Goal: Find specific page/section: Find specific page/section

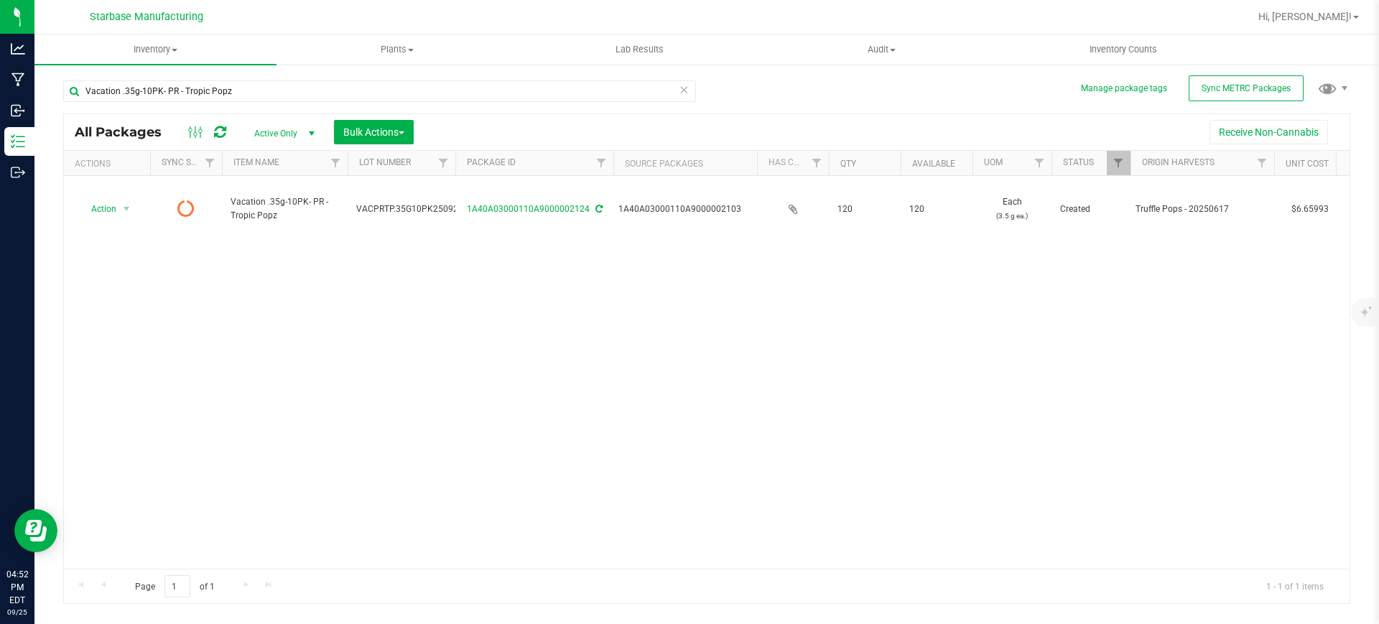
click at [225, 136] on icon at bounding box center [220, 132] width 12 height 14
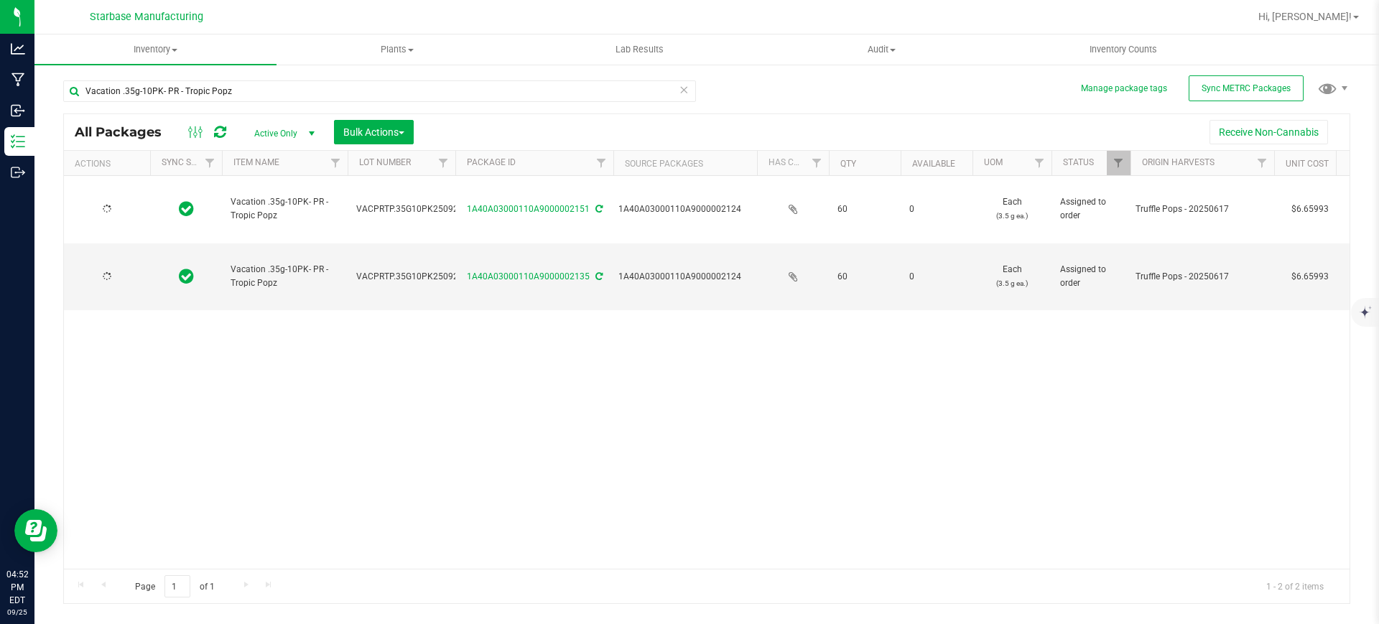
type input "[DATE]"
click at [440, 246] on td "VACPRTP.35G10PK250925" at bounding box center [402, 276] width 108 height 67
click at [640, 270] on div "1A40A03000110A9000002124" at bounding box center [685, 277] width 134 height 14
click at [402, 270] on span "VACPRTP.35G10PK250925" at bounding box center [409, 277] width 107 height 14
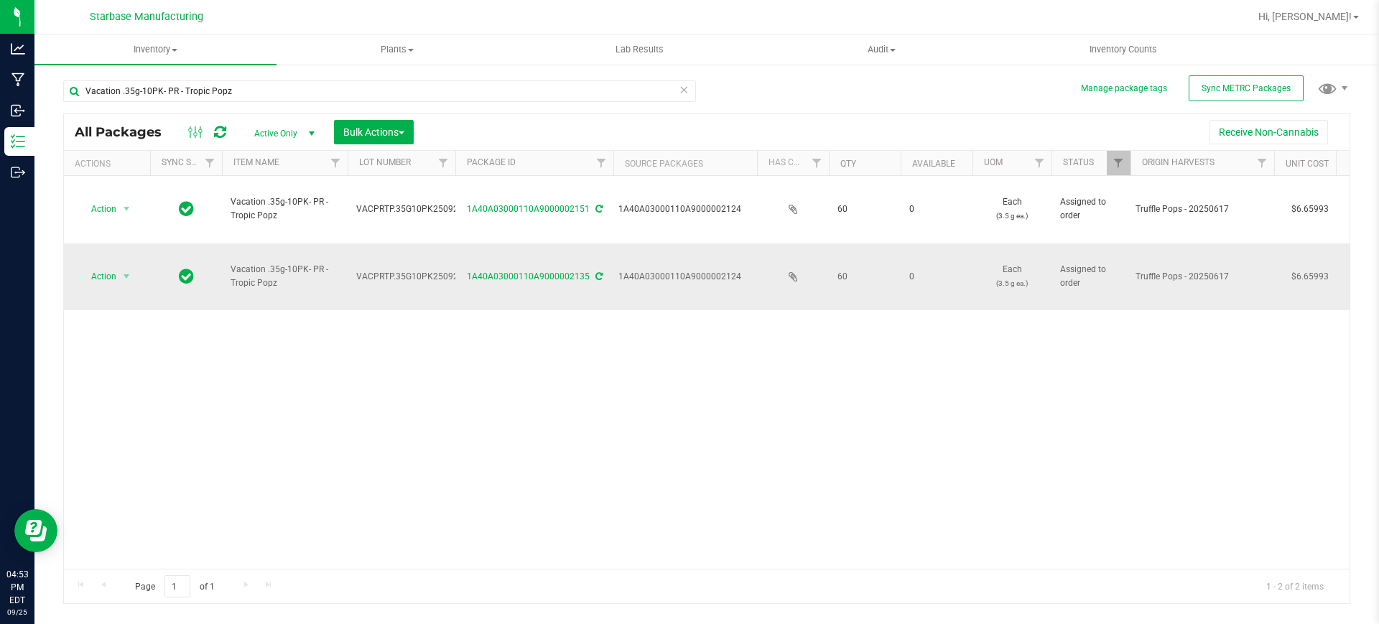
click at [402, 270] on span "VACPRTP.35G10PK250925" at bounding box center [409, 277] width 107 height 14
click at [401, 270] on span "VACPRTP.35G10PK250925" at bounding box center [409, 277] width 107 height 14
click at [503, 307] on div "Action Action Edit attributes Global inventory Locate package Print package lab…" at bounding box center [707, 372] width 1286 height 393
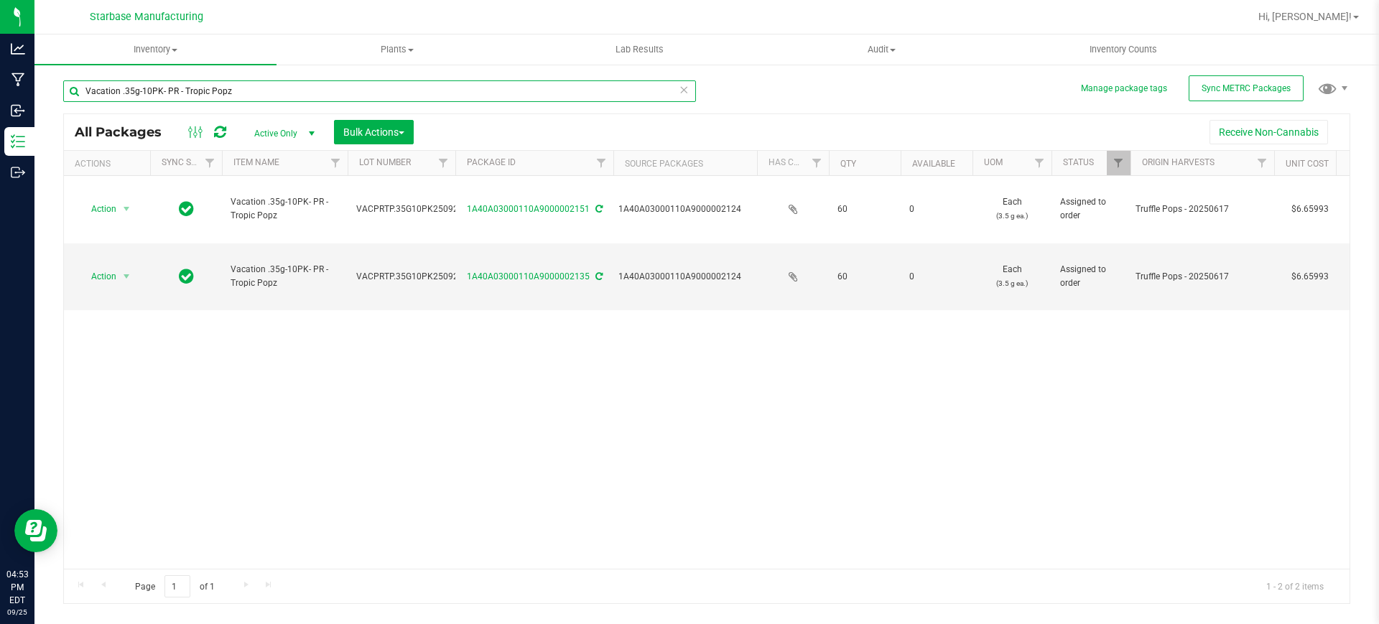
click at [252, 85] on input "Vacation .35g-10PK- PR - Tropic Popz" at bounding box center [379, 91] width 633 height 22
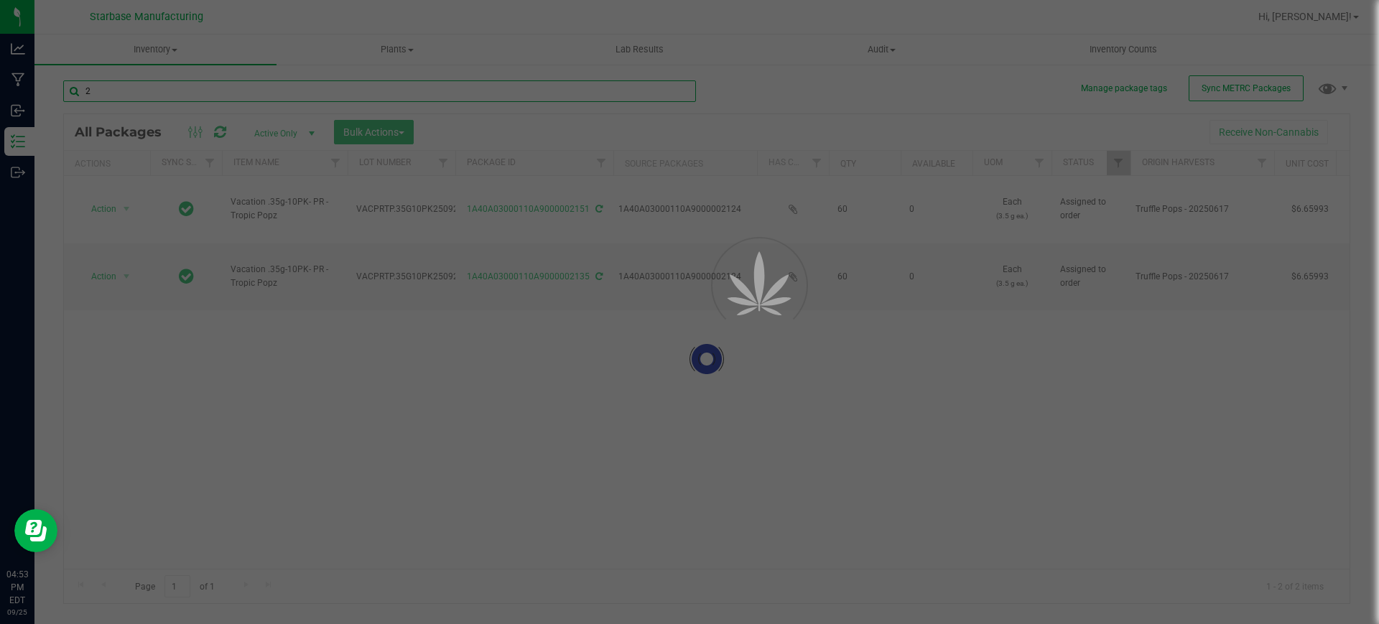
type input "21"
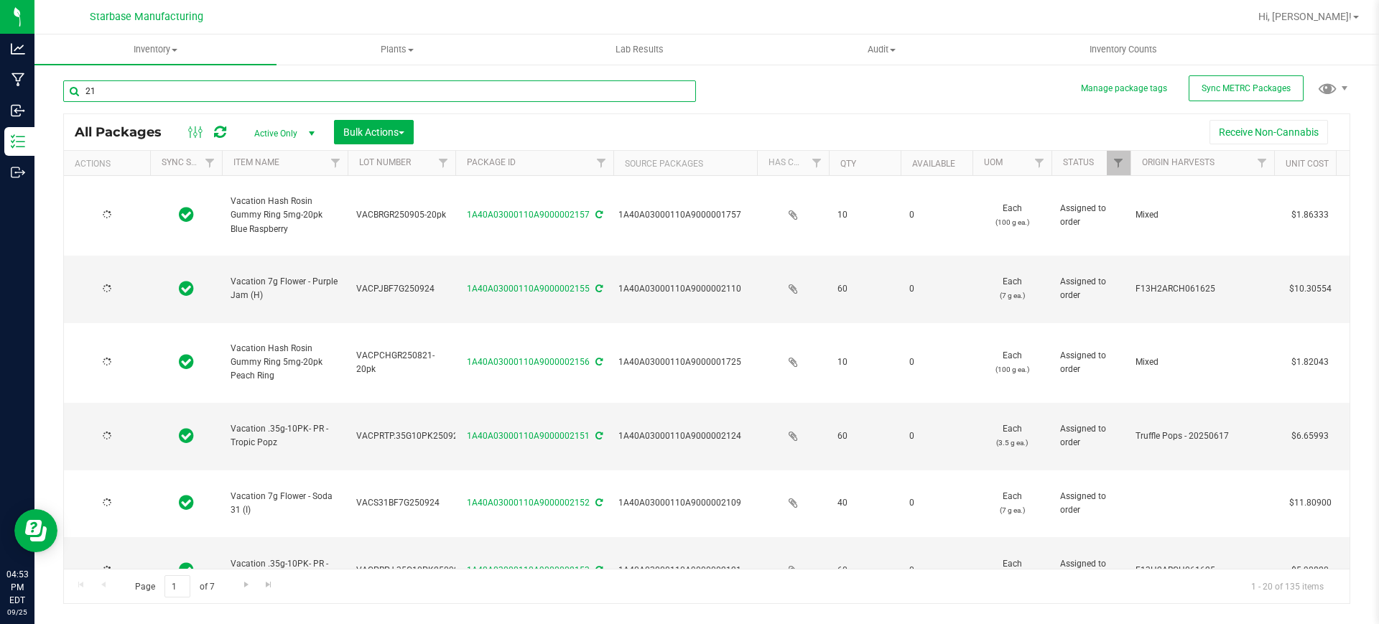
type input "2025-08-25"
type input "2026-09-03"
type input "2025-09-24"
type input "2025-08-12"
type input "2026-08-21"
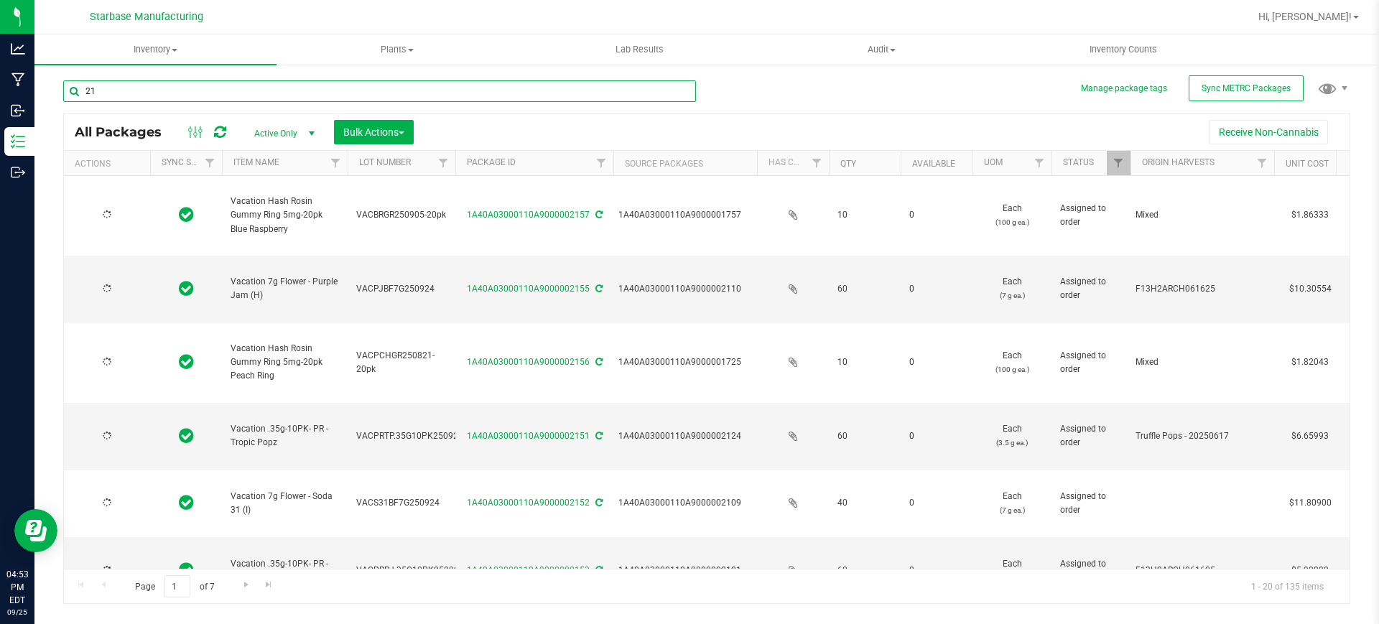
type input "[DATE]"
type input "2025-09-24"
type input "[DATE]"
type input "2025-07-08"
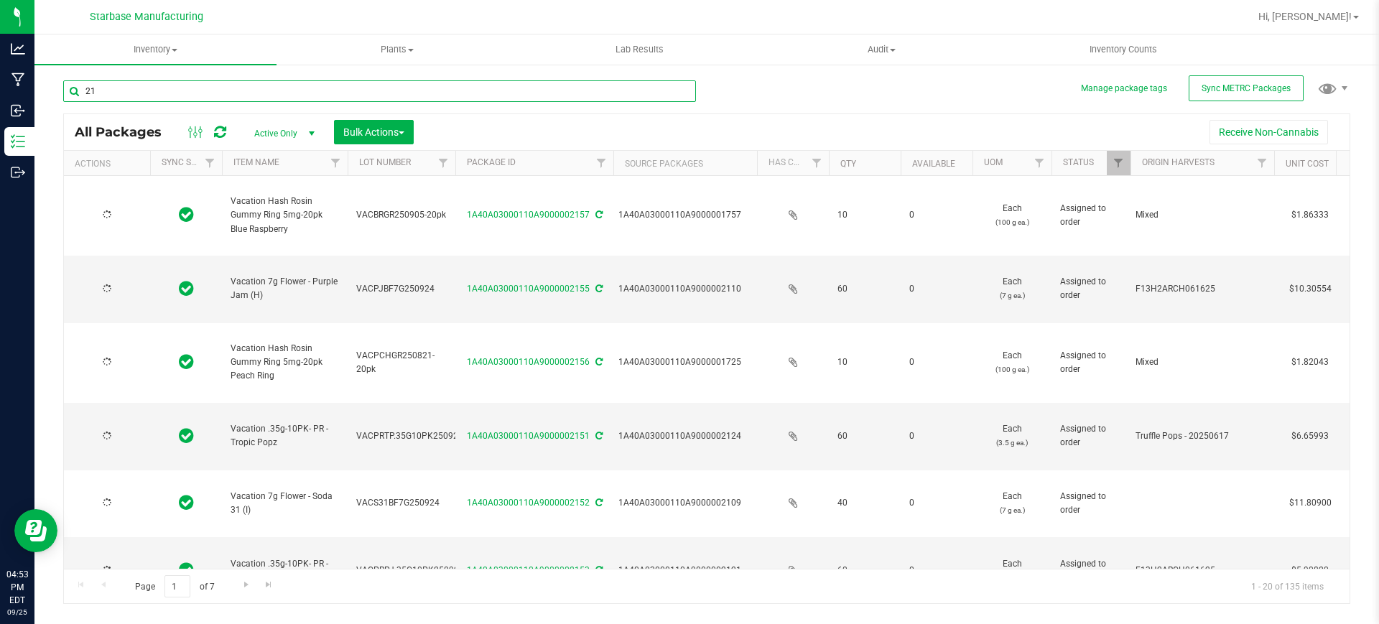
type input "2025-09-16"
type input "2025-09-24"
type input "2025-09-18"
type input "2025-09-21"
type input "2025-09-22"
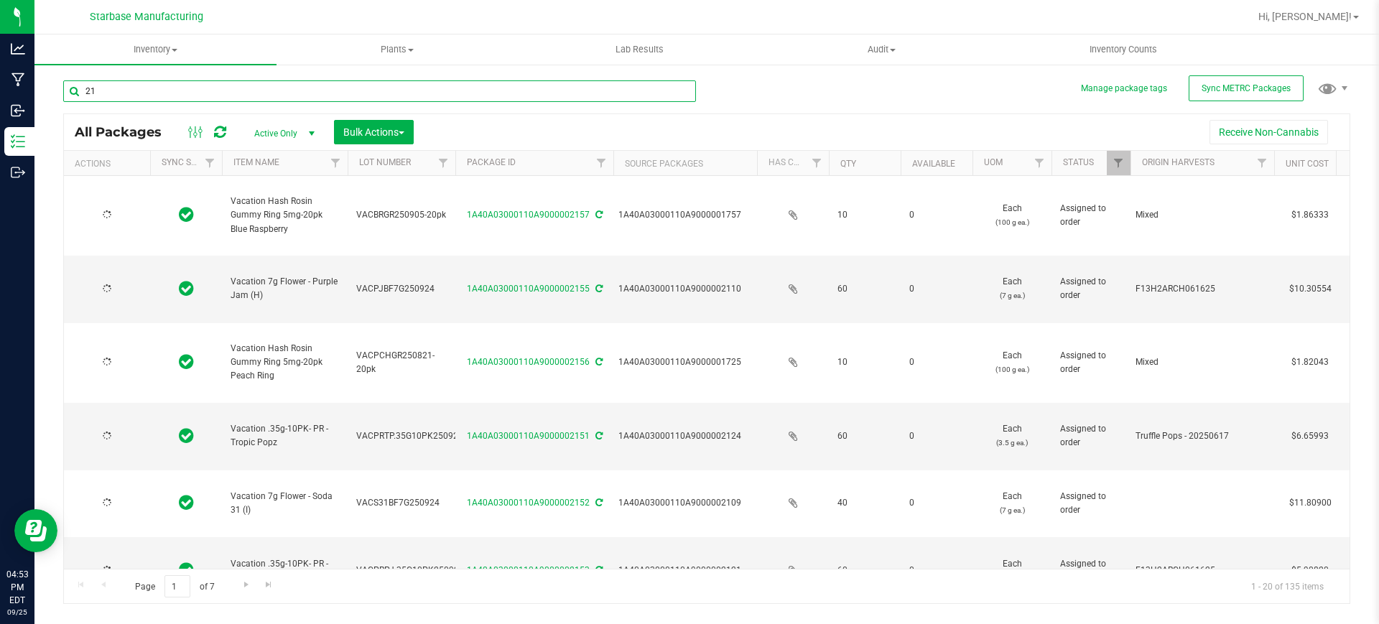
type input "2025-09-16"
type input "2025-09-05"
type input "2025-08-12"
type input "2026-08-21"
type input "2025-09-24"
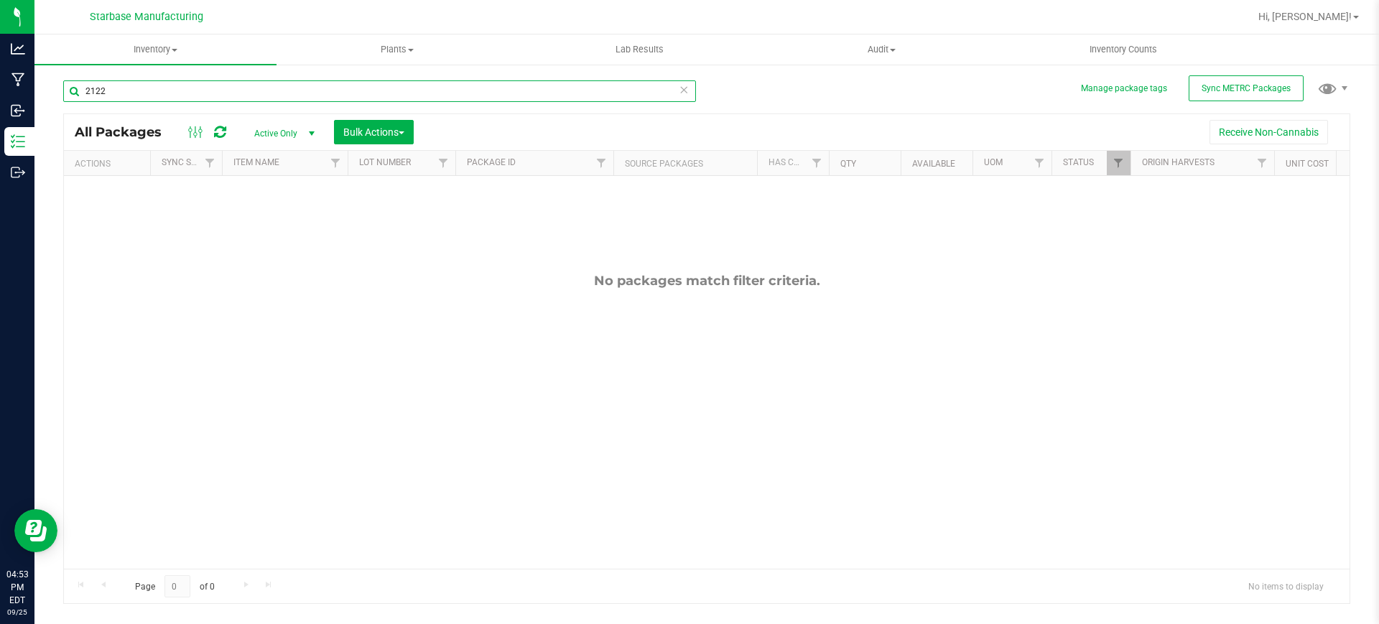
type input "2122"
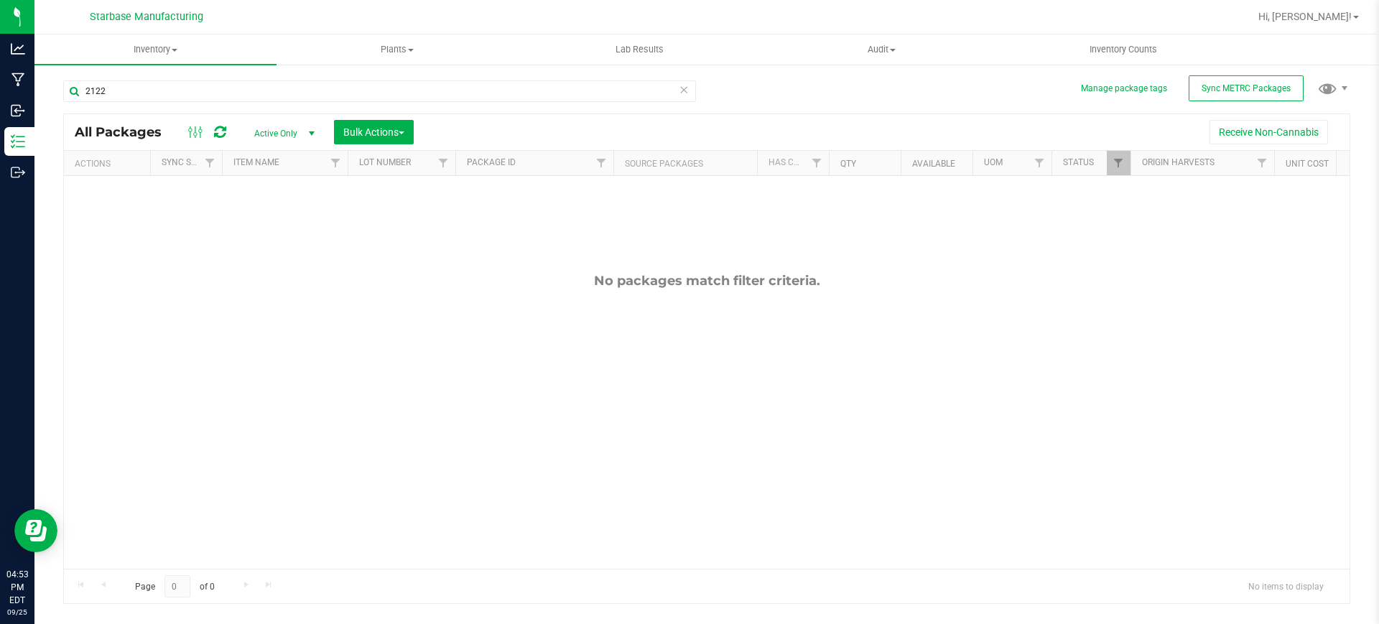
click at [70, 212] on div "No packages match filter criteria." at bounding box center [707, 421] width 1286 height 490
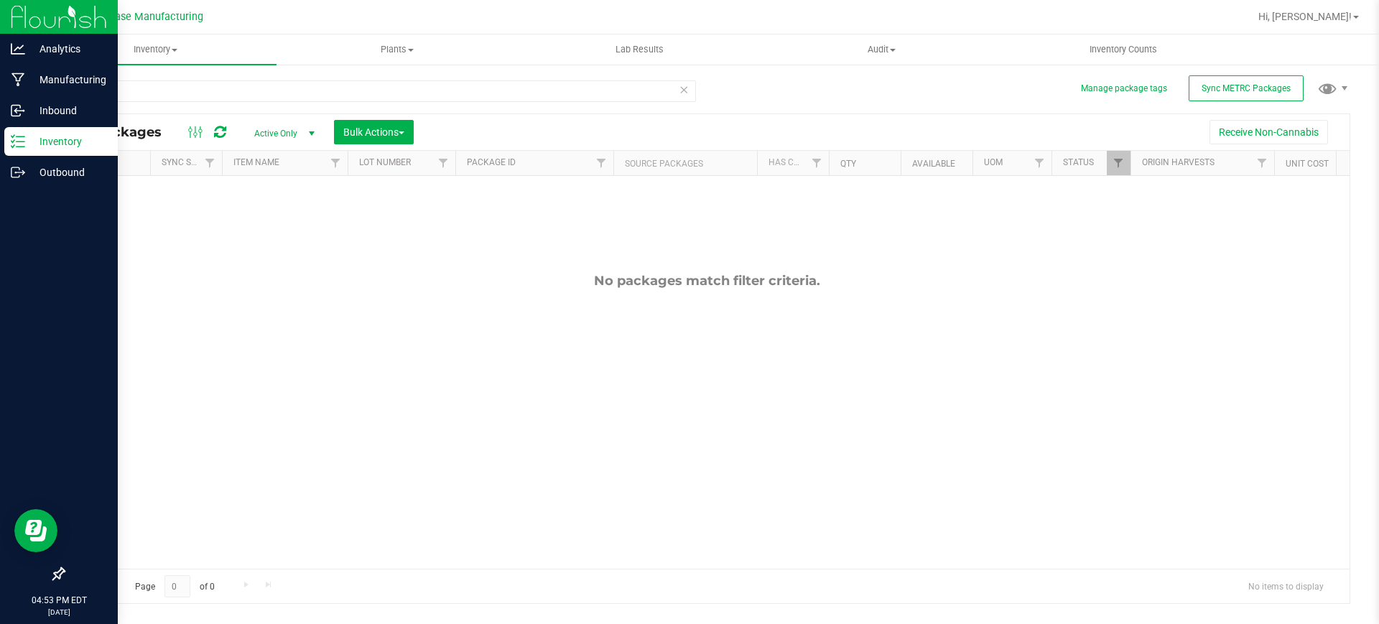
click at [75, 141] on p "Inventory" at bounding box center [68, 141] width 86 height 17
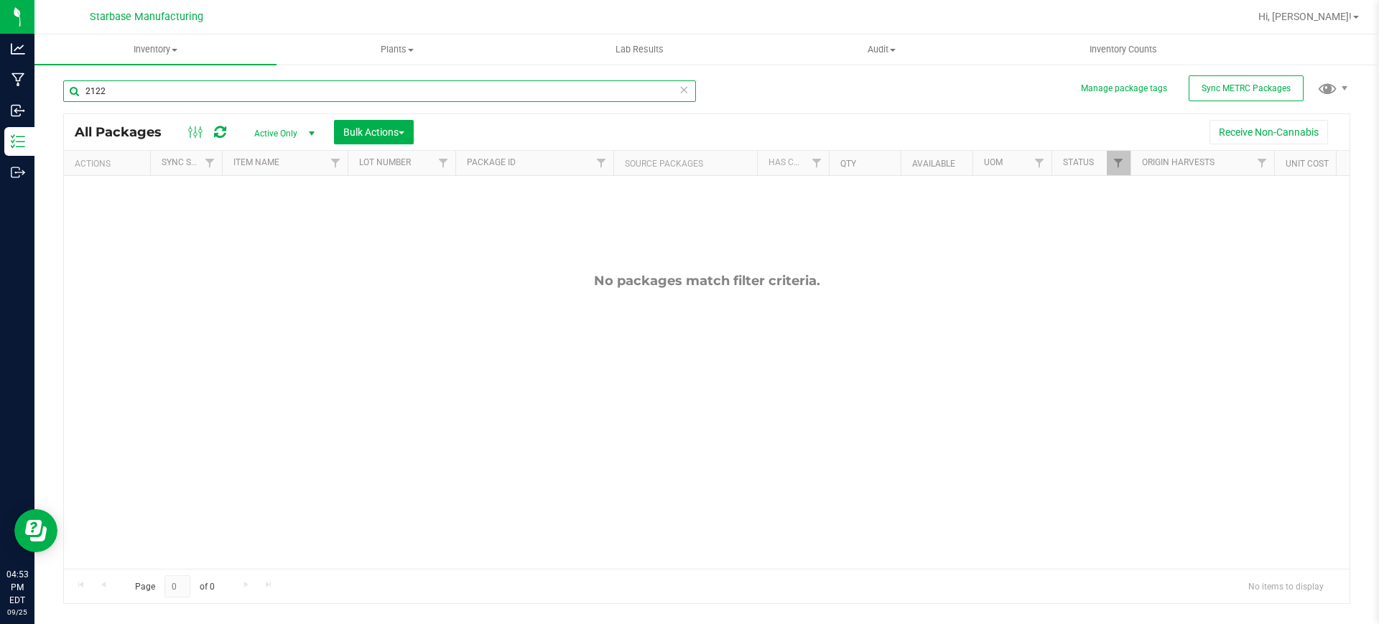
click at [95, 98] on input "2122" at bounding box center [379, 91] width 633 height 22
click at [96, 98] on input "2122" at bounding box center [379, 91] width 633 height 22
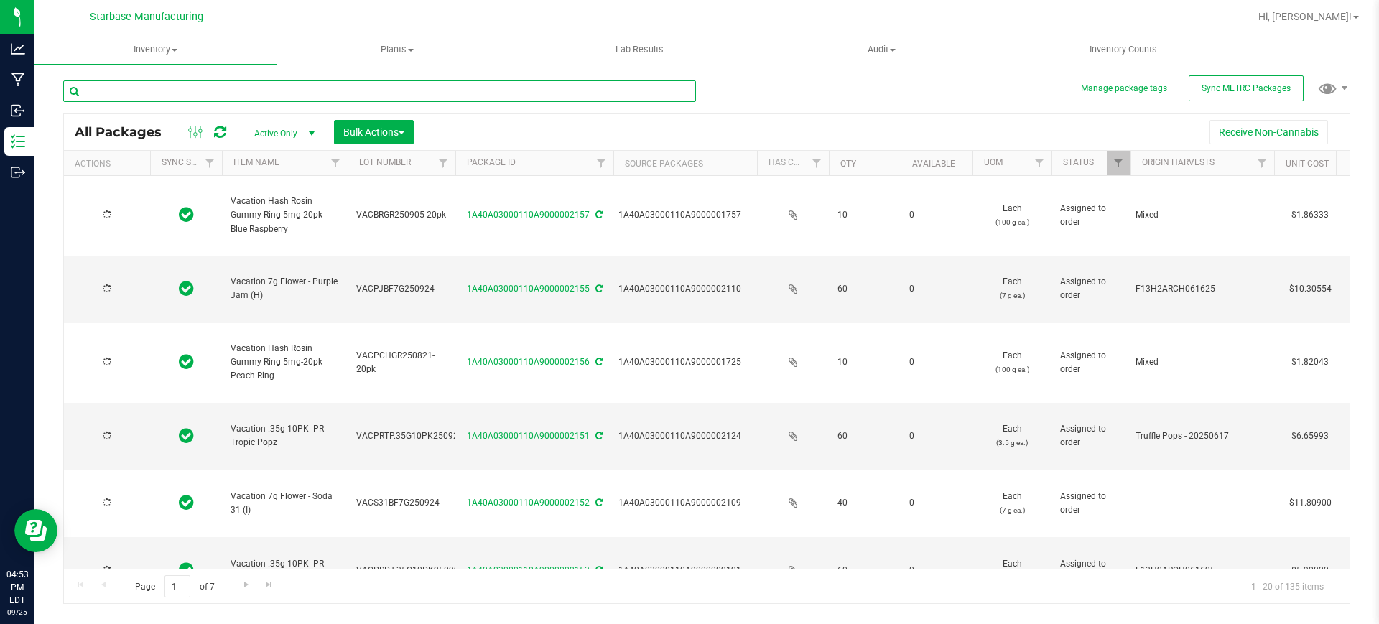
type input "2025-08-25"
type input "2026-09-03"
type input "2025-09-24"
type input "2025-08-12"
type input "2026-08-21"
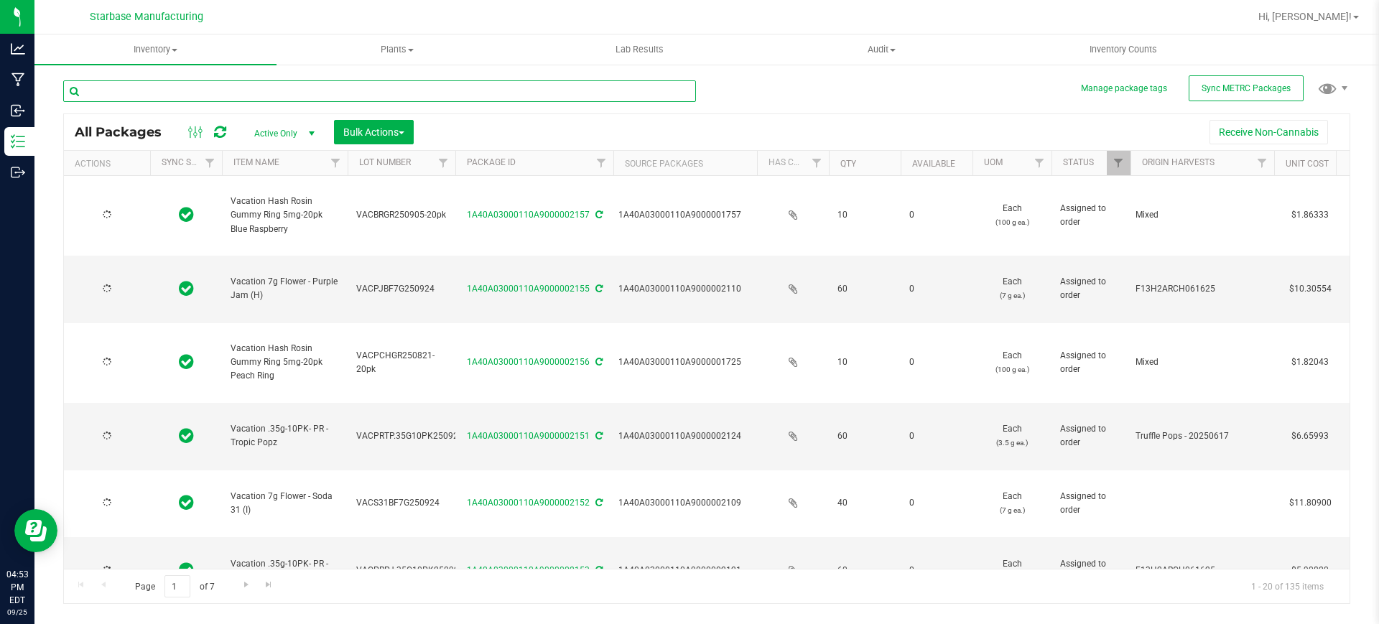
type input "[DATE]"
type input "2025-09-24"
type input "[DATE]"
type input "2025-07-08"
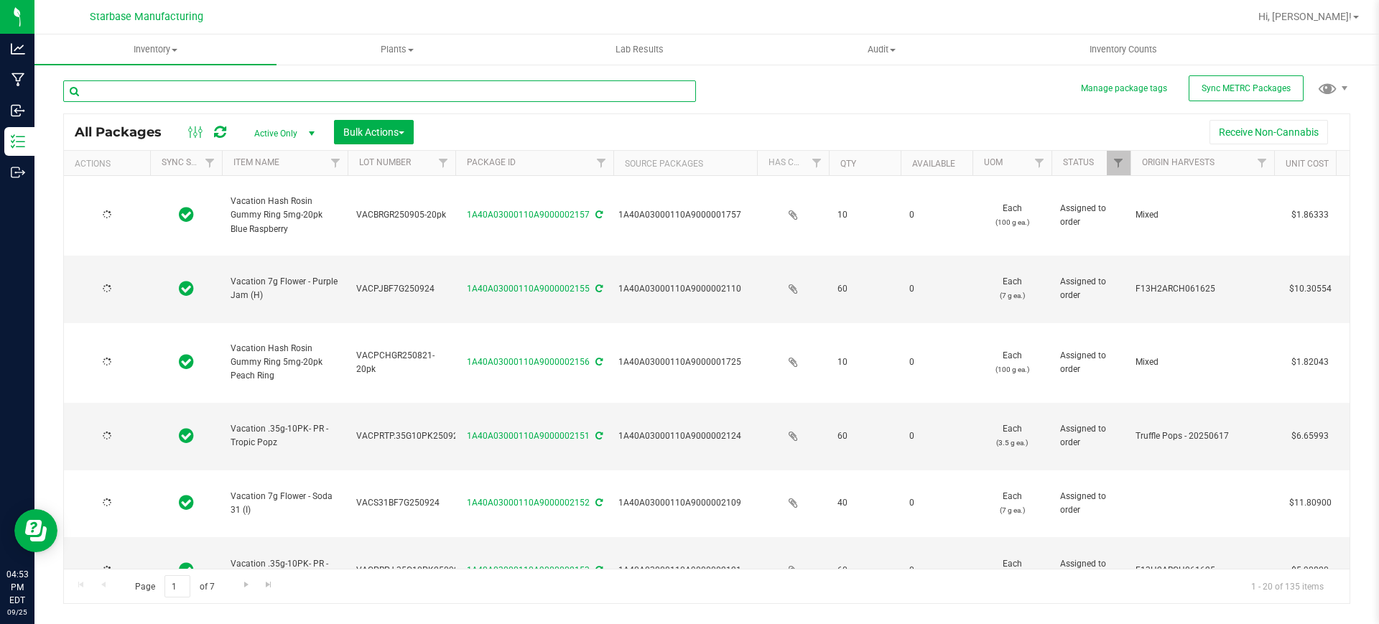
type input "2025-09-16"
type input "2025-09-24"
type input "2025-09-18"
type input "2025-09-21"
type input "2025-09-22"
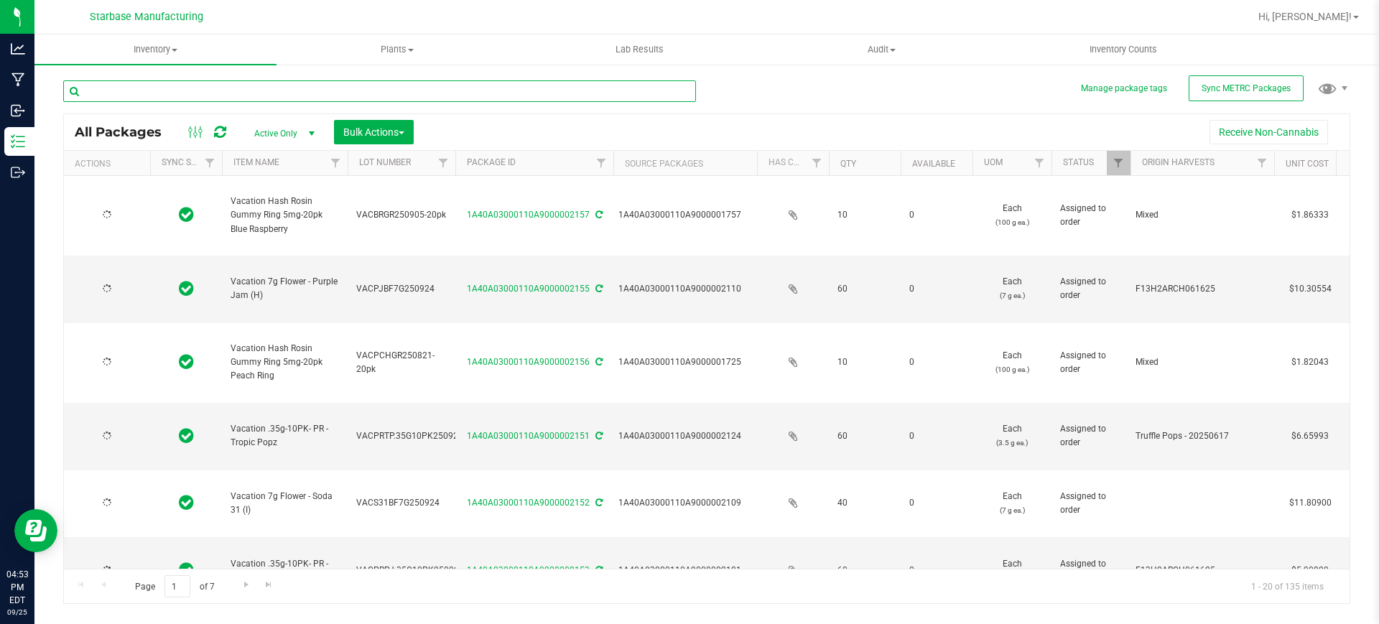
type input "2025-09-16"
type input "2025-09-05"
type input "2025-08-12"
type input "2026-08-21"
type input "2025-09-24"
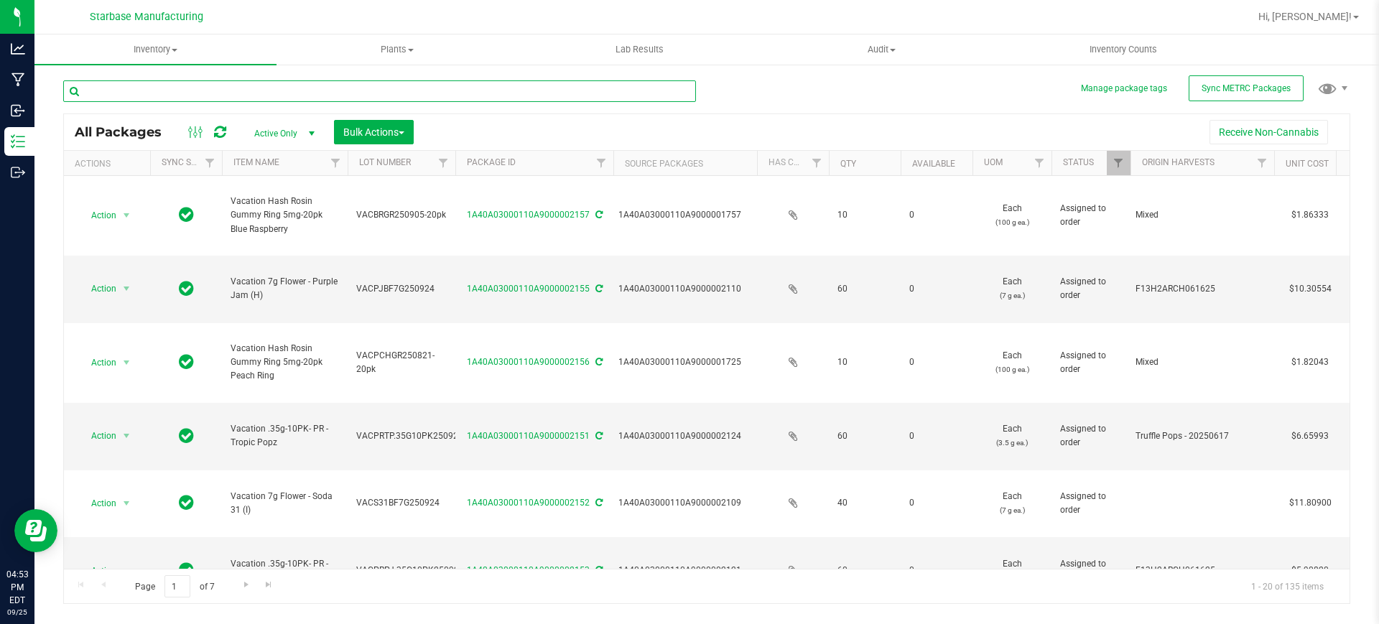
click at [190, 94] on input "text" at bounding box center [379, 91] width 633 height 22
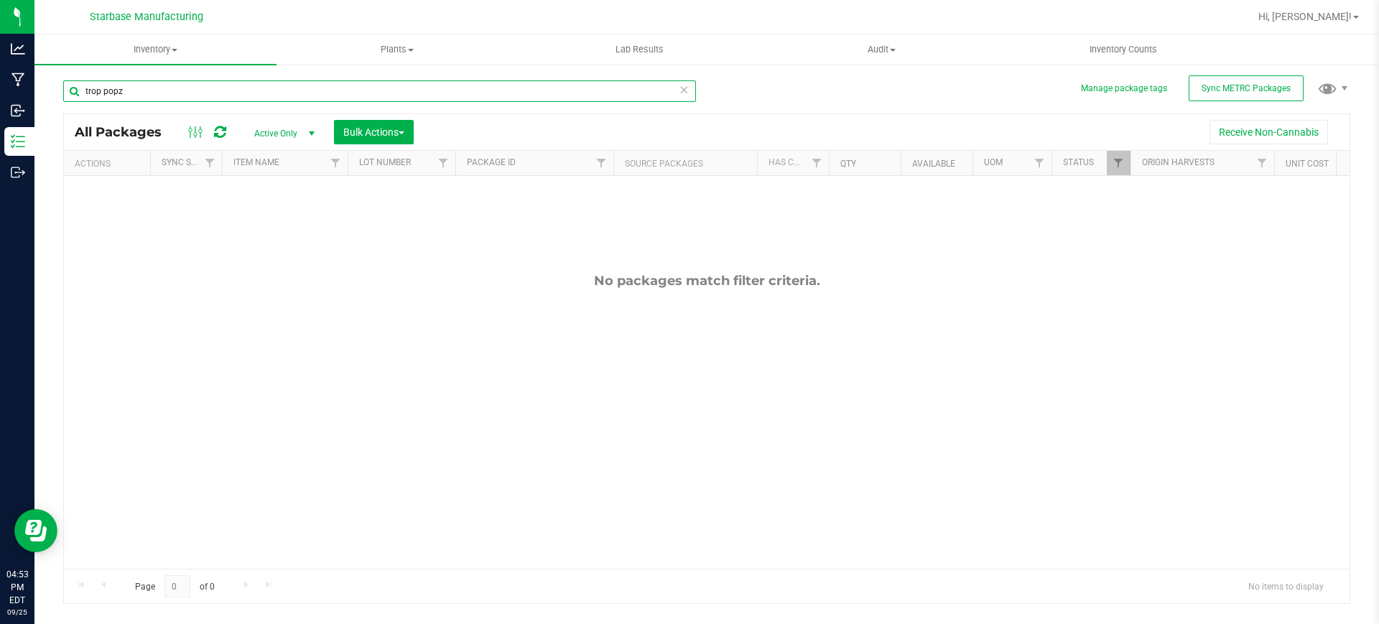
click at [102, 89] on input "trop popz" at bounding box center [379, 91] width 633 height 22
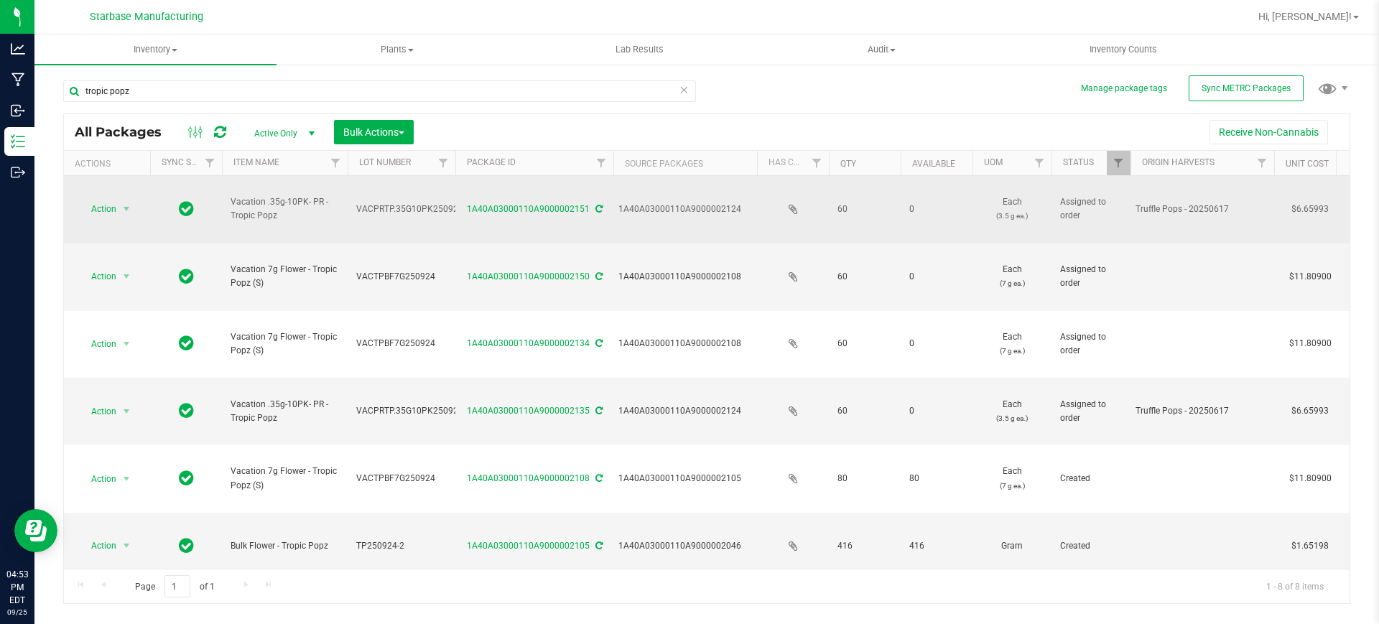
click at [287, 205] on span "Vacation .35g-10PK- PR - Tropic Popz" at bounding box center [285, 208] width 108 height 27
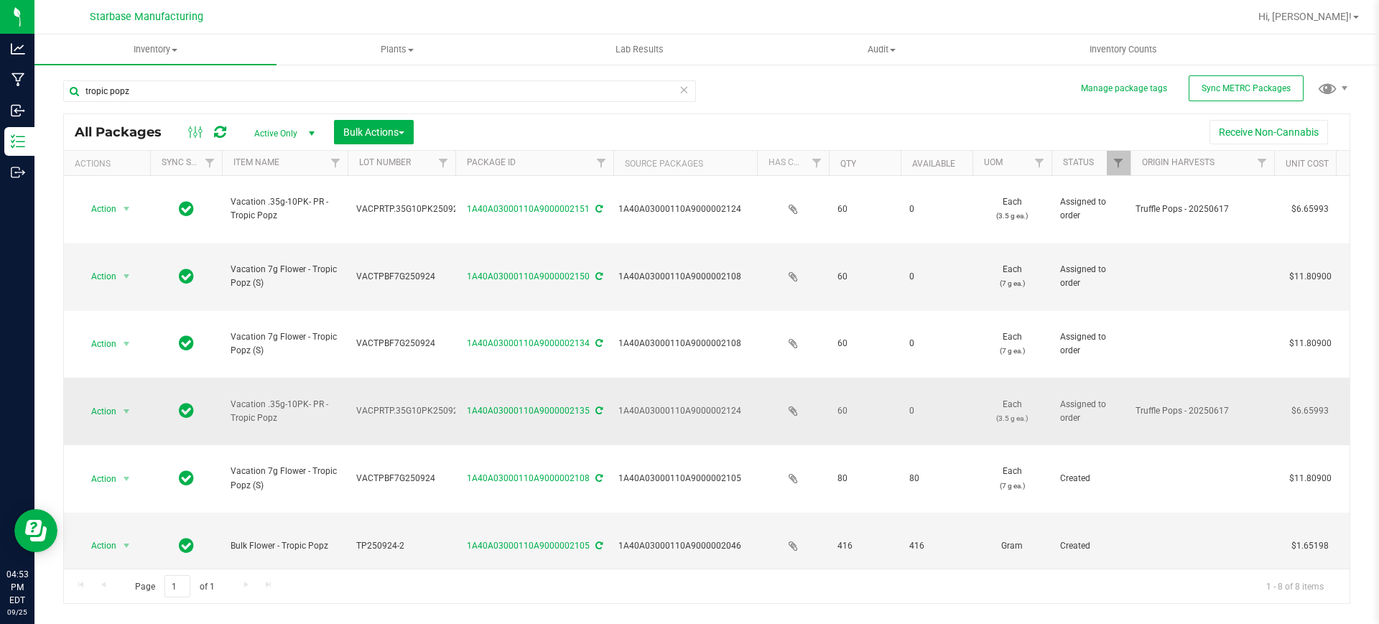
click at [312, 398] on span "Vacation .35g-10PK- PR - Tropic Popz" at bounding box center [285, 411] width 108 height 27
click at [645, 404] on div "1A40A03000110A9000002124" at bounding box center [685, 411] width 134 height 14
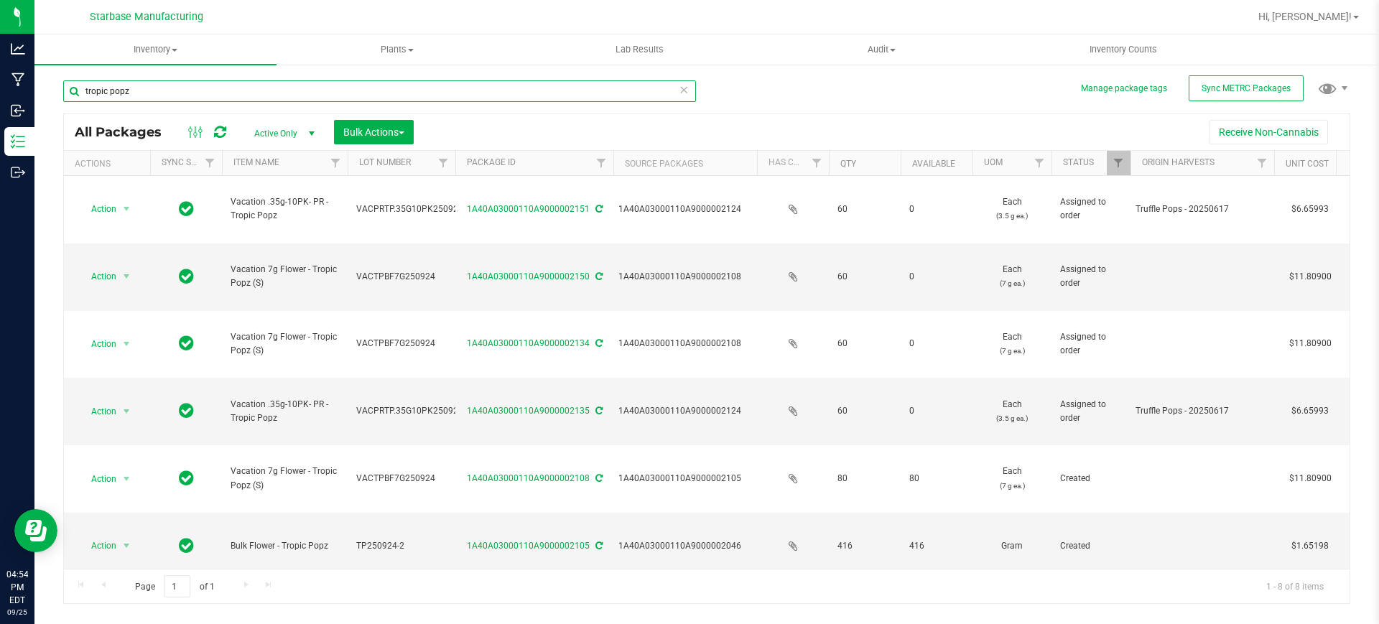
click at [287, 82] on input "tropic popz" at bounding box center [379, 91] width 633 height 22
drag, startPoint x: 287, startPoint y: 81, endPoint x: 295, endPoint y: 68, distance: 15.8
click at [288, 81] on input "tropic popz" at bounding box center [379, 91] width 633 height 22
type input "2124"
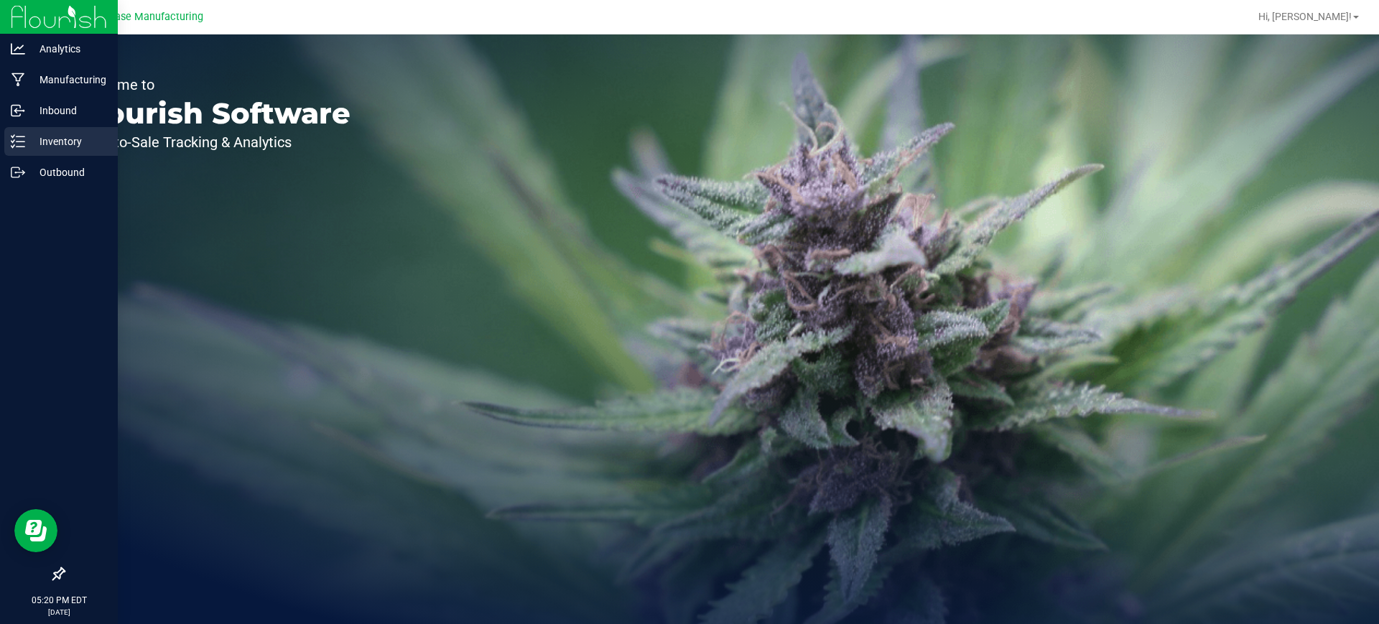
click at [54, 148] on p "Inventory" at bounding box center [68, 141] width 86 height 17
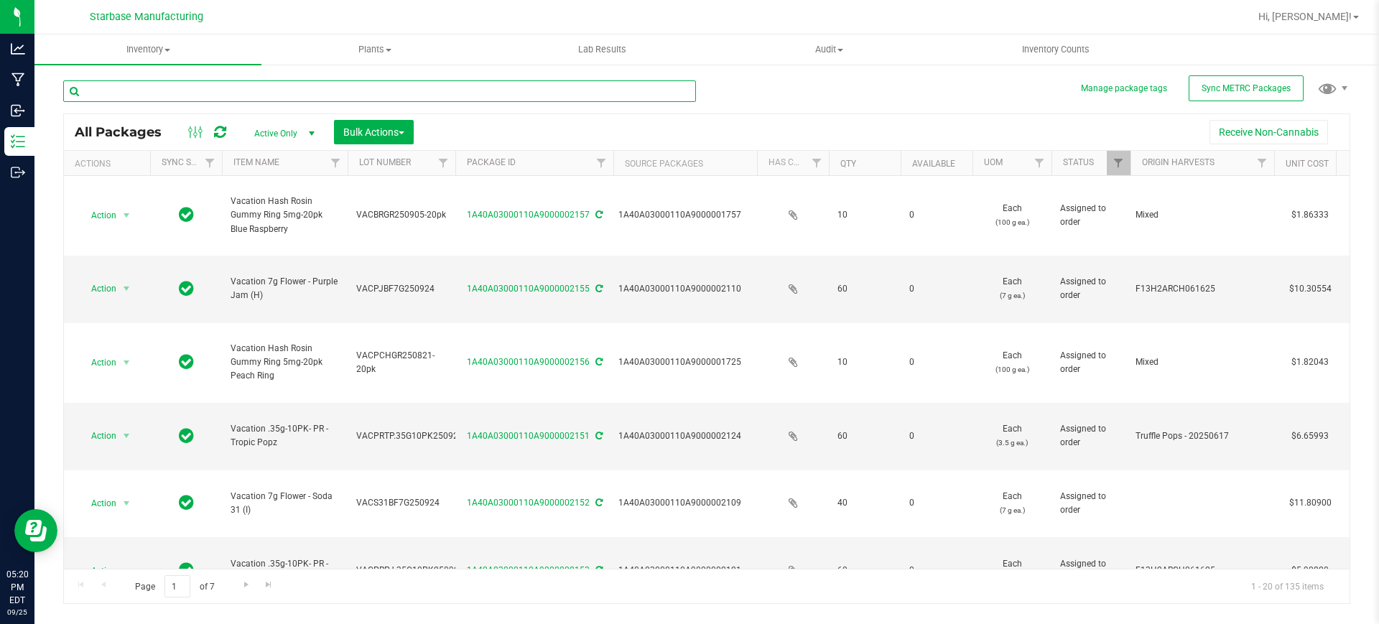
click at [242, 82] on input "text" at bounding box center [379, 91] width 633 height 22
type input "2046"
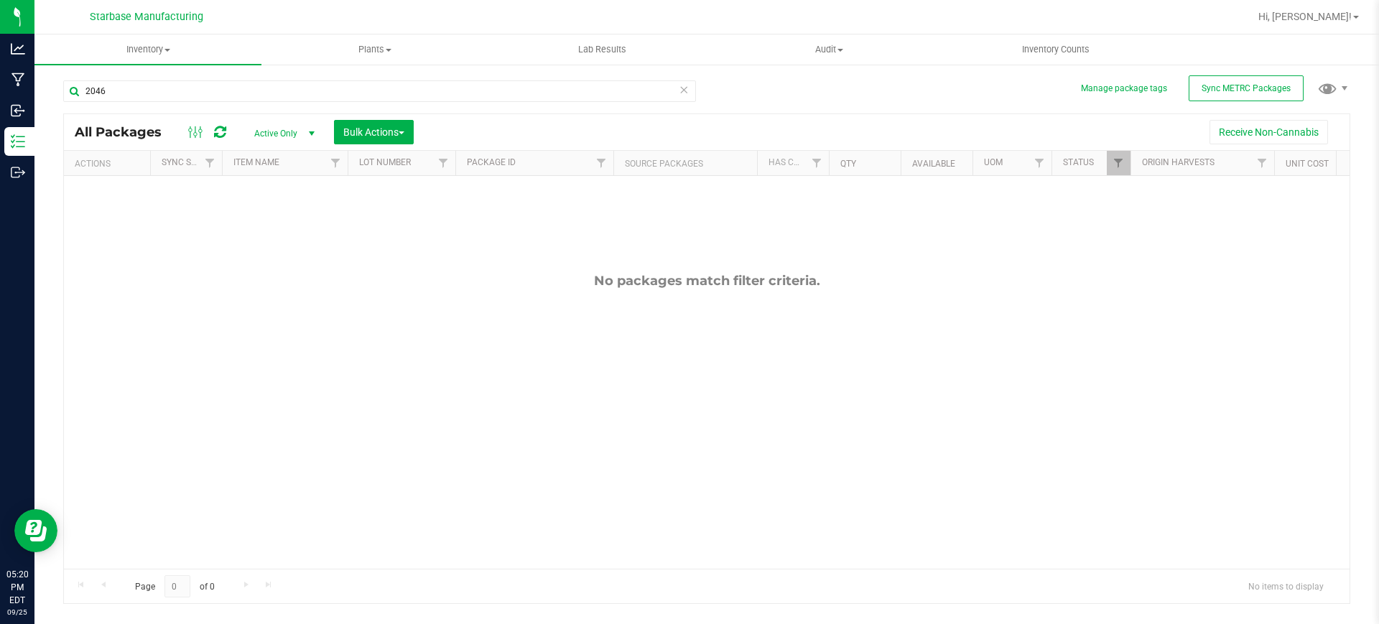
click at [274, 132] on span "Active Only" at bounding box center [281, 134] width 79 height 20
click at [276, 216] on li "All" at bounding box center [281, 221] width 78 height 22
